Goal: Transaction & Acquisition: Download file/media

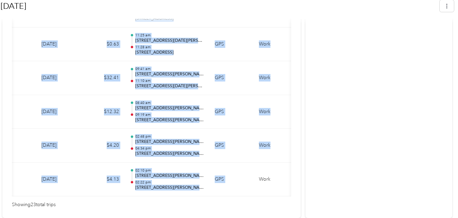
scroll to position [0, 116]
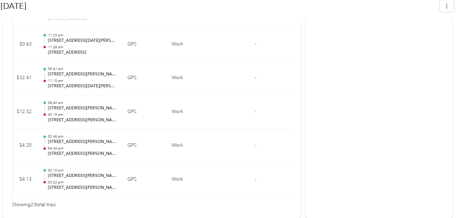
drag, startPoint x: 11, startPoint y: 98, endPoint x: 297, endPoint y: 164, distance: 293.8
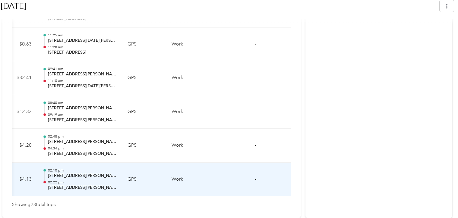
drag, startPoint x: 297, startPoint y: 164, endPoint x: 287, endPoint y: 163, distance: 10.6
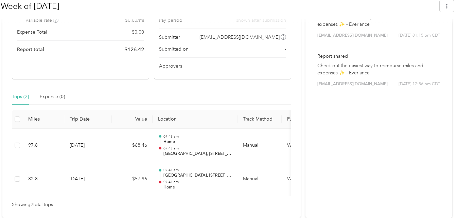
scroll to position [192, 0]
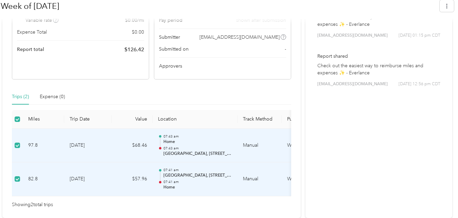
click at [124, 97] on div "Trips (2) Expense (0)" at bounding box center [151, 97] width 279 height 16
click at [37, 103] on div "Trips (2) Expense (0) Miles Trip Date Value Location Track Method Purpose Notes…" at bounding box center [151, 149] width 279 height 120
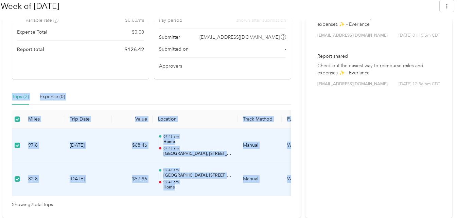
drag, startPoint x: 10, startPoint y: 86, endPoint x: 291, endPoint y: 179, distance: 296.6
click at [294, 178] on div "Shared Awaiting your approval View activity & comments Report Summary Mileage T…" at bounding box center [151, 78] width 299 height 279
drag, startPoint x: 291, startPoint y: 179, endPoint x: 263, endPoint y: 169, distance: 29.6
copy div "Trips (2) Expense (0) Miles Trip Date Value Location Track Method Purpose Notes…"
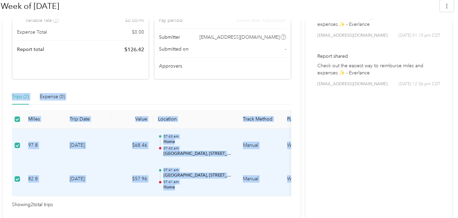
click at [225, 121] on th "Location" at bounding box center [195, 119] width 85 height 19
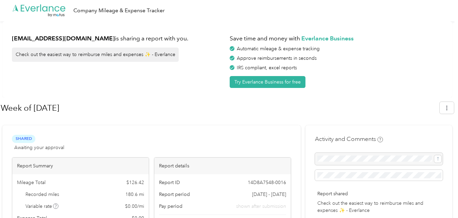
scroll to position [0, 0]
click at [449, 109] on icon "button" at bounding box center [447, 108] width 5 height 5
click at [432, 137] on span "Download" at bounding box center [431, 140] width 22 height 7
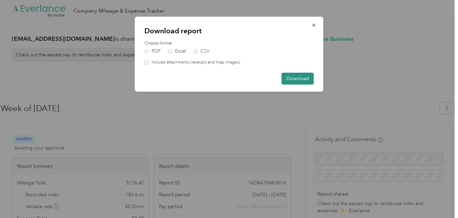
click at [299, 78] on button "Download" at bounding box center [298, 79] width 32 height 12
